Goal: Task Accomplishment & Management: Use online tool/utility

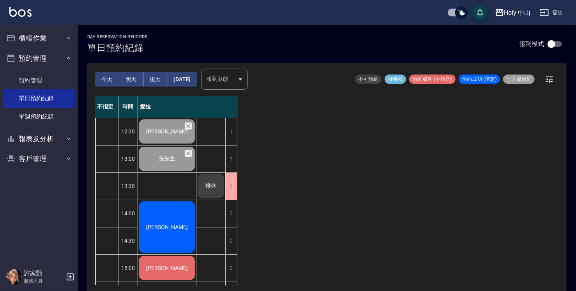
click at [175, 226] on span "[PERSON_NAME]" at bounding box center [167, 227] width 45 height 6
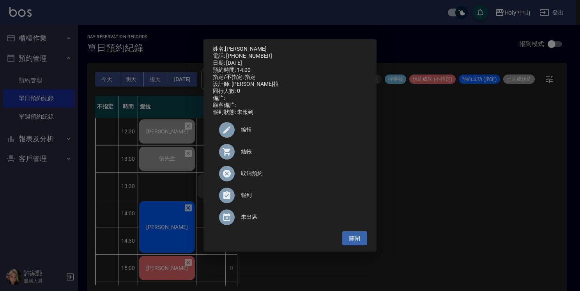
click at [249, 155] on span "結帳" at bounding box center [301, 151] width 120 height 8
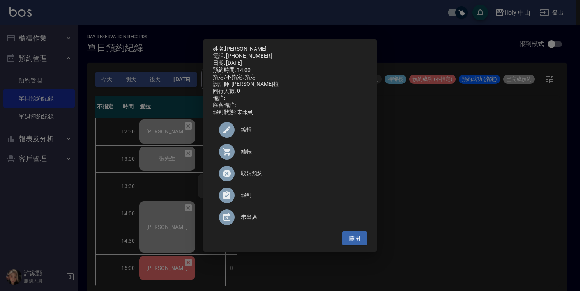
click at [176, 273] on div "姓名: 蔡長恩 電話: 0958514129 日期: 2025/10/10 預約時間: 14:00 指定/不指定: 指定 設計師: 愛拉 同行人數: 0 備註…" at bounding box center [290, 145] width 580 height 291
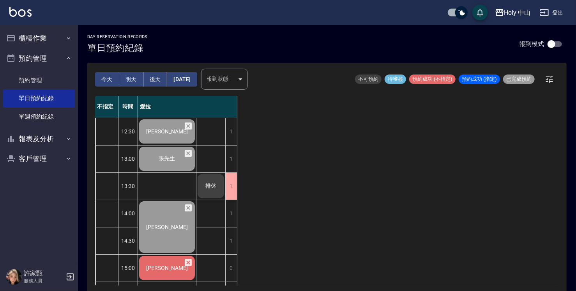
click at [176, 273] on div "黃立澤" at bounding box center [167, 267] width 58 height 27
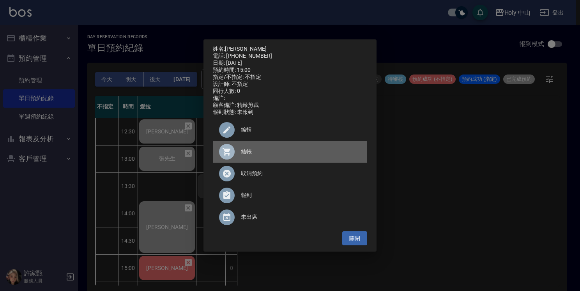
click at [244, 156] on span "結帳" at bounding box center [301, 151] width 120 height 8
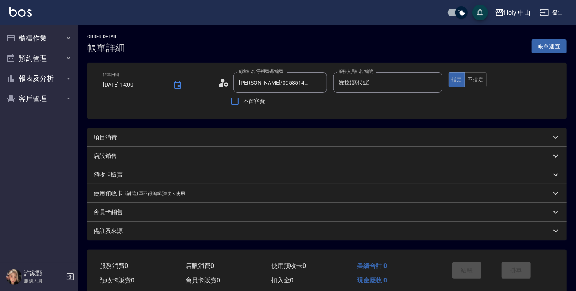
click at [184, 139] on div "項目消費" at bounding box center [323, 137] width 458 height 8
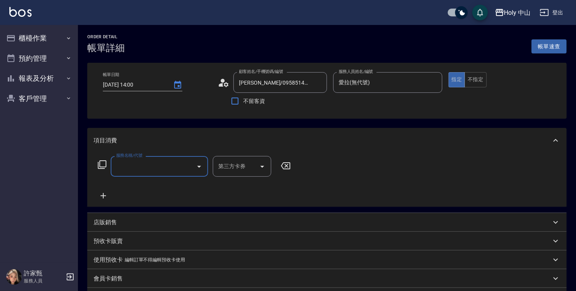
click at [161, 170] on input "服務名稱/代號" at bounding box center [153, 166] width 79 height 14
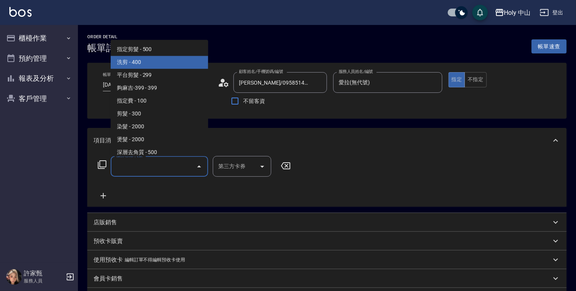
click at [156, 62] on span "洗剪 - 400" at bounding box center [159, 62] width 97 height 13
type input "洗剪(3)"
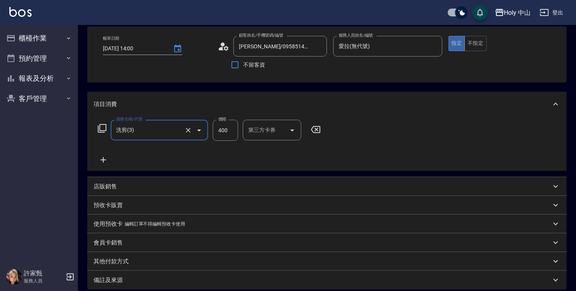
scroll to position [78, 0]
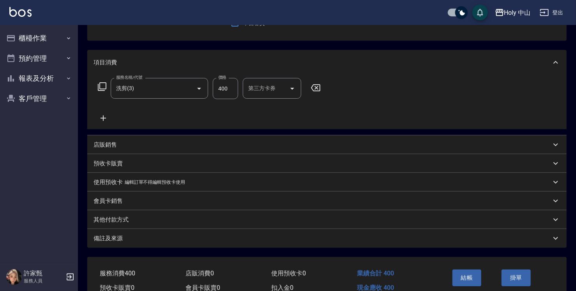
click at [212, 238] on div "備註及來源" at bounding box center [323, 238] width 458 height 8
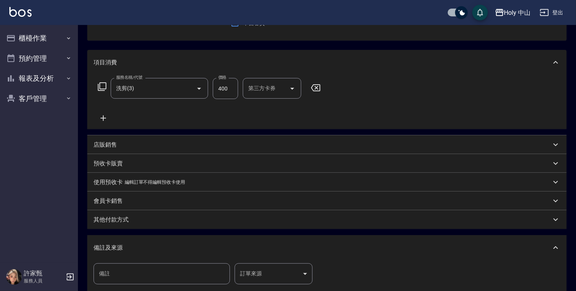
click at [254, 274] on body "Holy 中山 登出 櫃檯作業 打帳單 帳單列表 營業儀表板 現場電腦打卡 預約管理 預約管理 單日預約紀錄 單週預約紀錄 報表及分析 報表目錄 店家日報表 …" at bounding box center [288, 151] width 576 height 458
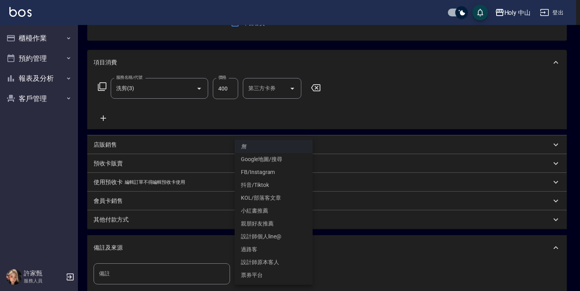
click at [279, 263] on li "設計師原本客人" at bounding box center [274, 262] width 78 height 13
type input "設計師原本客人"
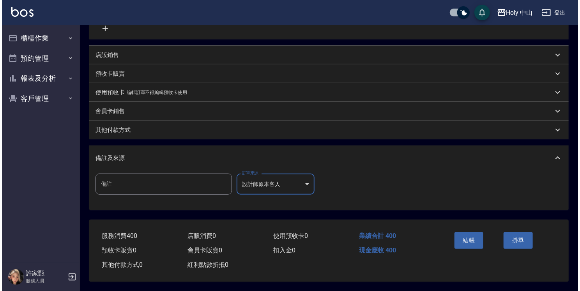
scroll to position [170, 0]
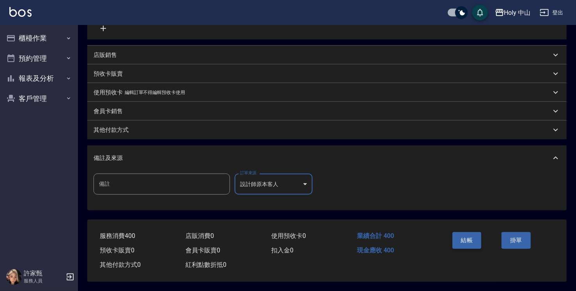
click at [473, 240] on button "結帳" at bounding box center [466, 240] width 29 height 16
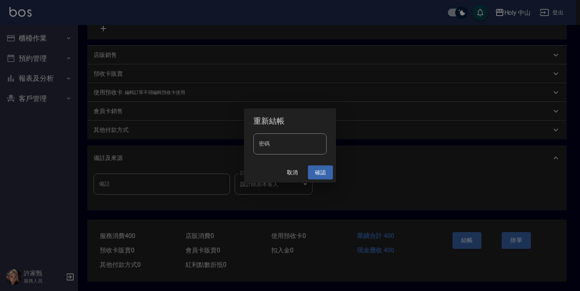
click at [320, 174] on button "確認" at bounding box center [320, 172] width 25 height 14
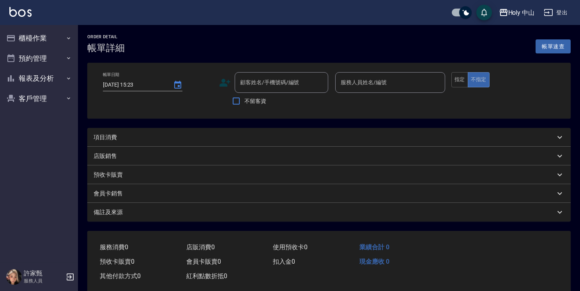
click at [197, 138] on div "項目消費" at bounding box center [324, 137] width 461 height 8
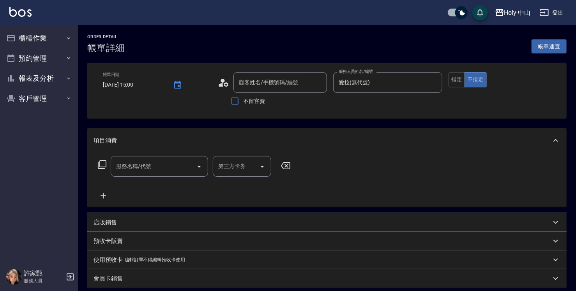
type input "2025/10/10 15:00"
type input "愛拉(無代號)"
type input "黃立澤/0910167347/"
click at [140, 169] on div "服務名稱/代號 服務名稱/代號" at bounding box center [159, 166] width 97 height 21
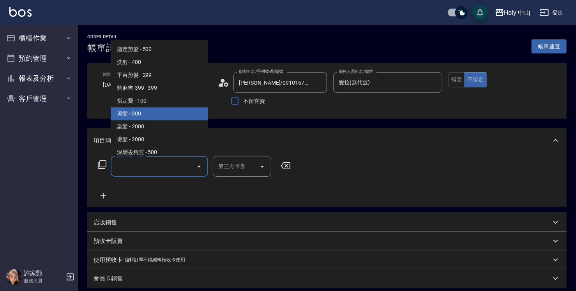
click at [140, 113] on span "剪髮 - 300" at bounding box center [159, 113] width 97 height 13
type input "剪髮(C02)"
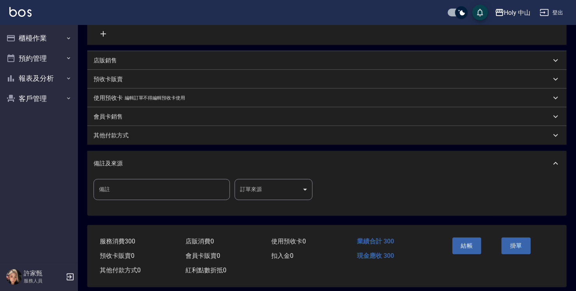
scroll to position [170, 0]
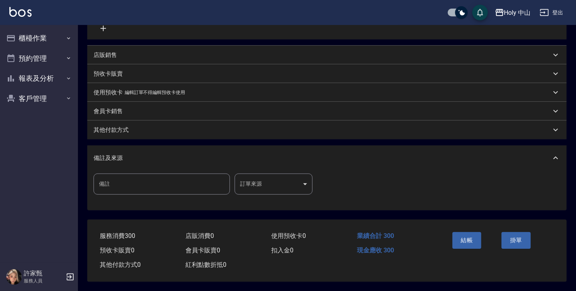
click at [279, 177] on body "Holy 中山 登出 櫃檯作業 打帳單 帳單列表 營業儀表板 現場電腦打卡 預約管理 預約管理 單日預約紀錄 單週預約紀錄 報表及分析 報表目錄 店家日報表 …" at bounding box center [288, 61] width 576 height 458
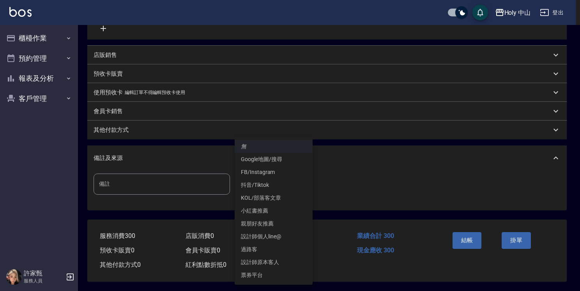
click at [274, 265] on li "設計師原本客人" at bounding box center [274, 262] width 78 height 13
type input "設計師原本客人"
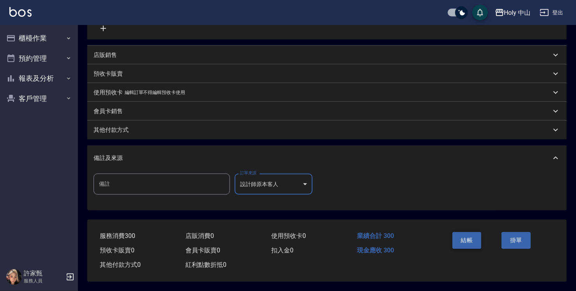
click at [465, 235] on button "結帳" at bounding box center [466, 240] width 29 height 16
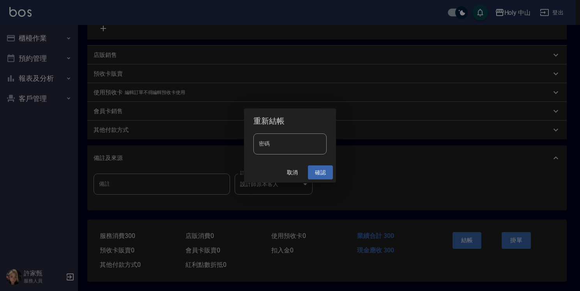
click at [318, 173] on button "確認" at bounding box center [320, 172] width 25 height 14
